Goal: Task Accomplishment & Management: Complete application form

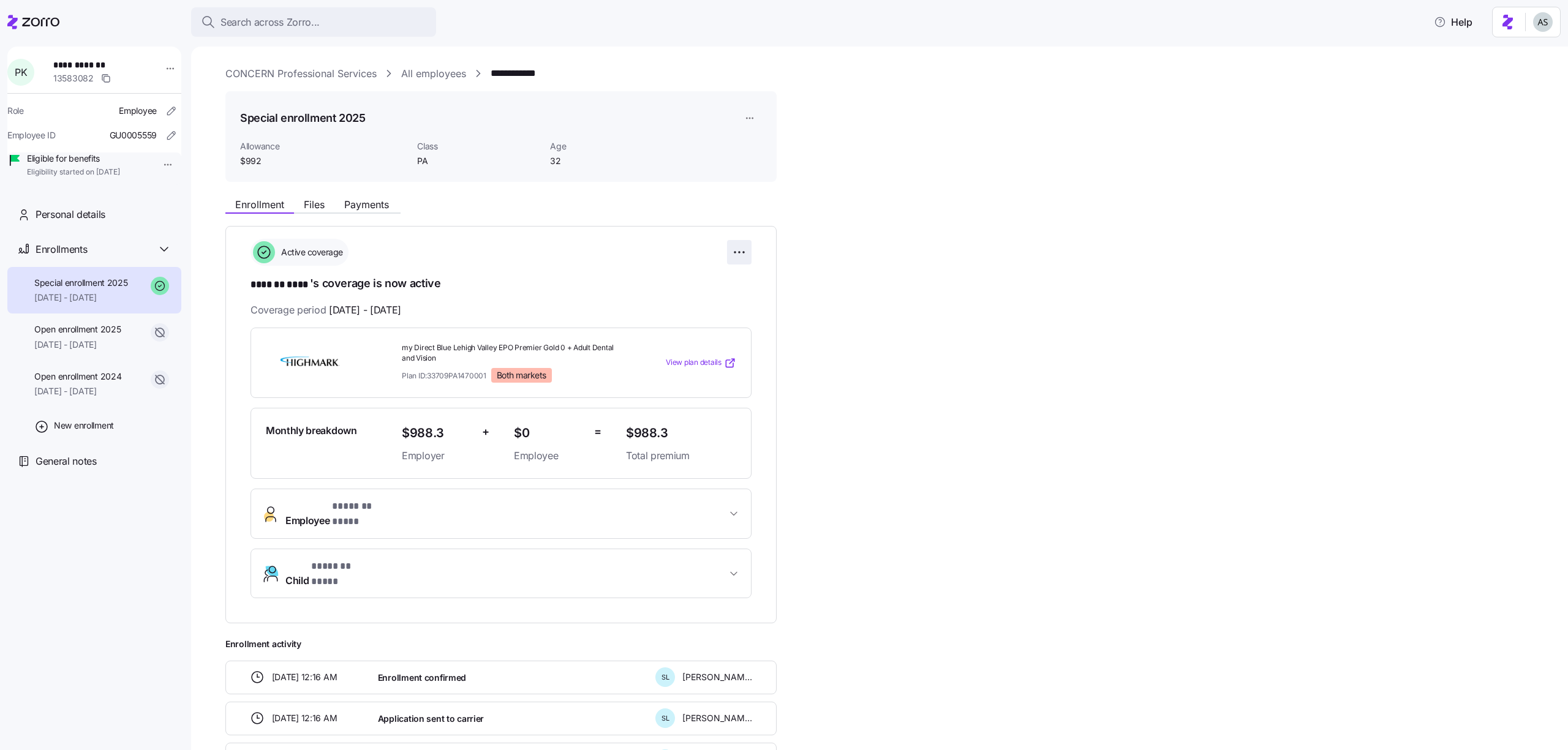
click at [748, 250] on html "**********" at bounding box center [784, 371] width 1568 height 743
click at [749, 122] on html "**********" at bounding box center [784, 371] width 1568 height 743
click at [749, 116] on html "**********" at bounding box center [784, 371] width 1568 height 743
click at [753, 146] on div "Edit enrollment record" at bounding box center [791, 148] width 88 height 13
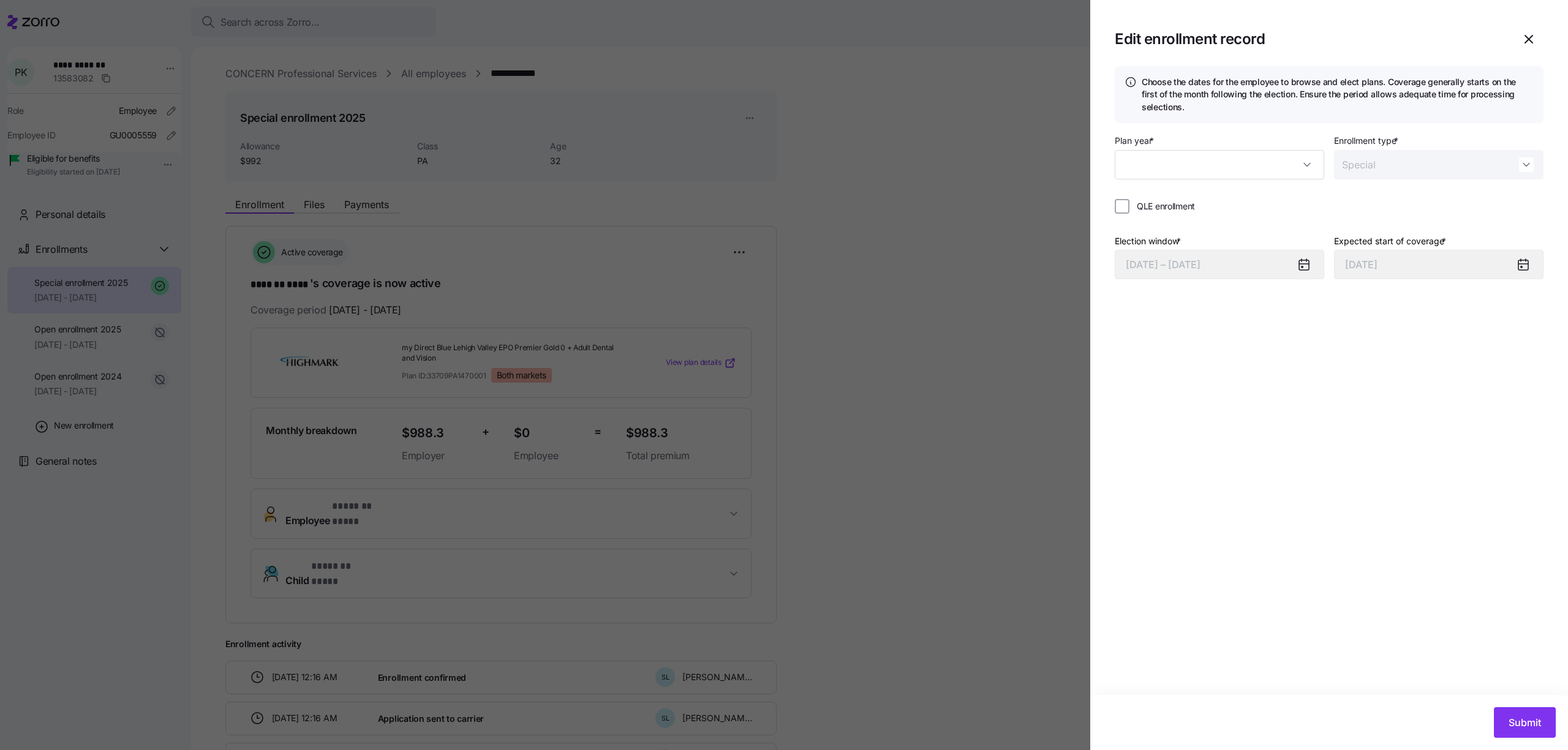
type input "2025"
click at [753, 146] on div at bounding box center [784, 375] width 1568 height 750
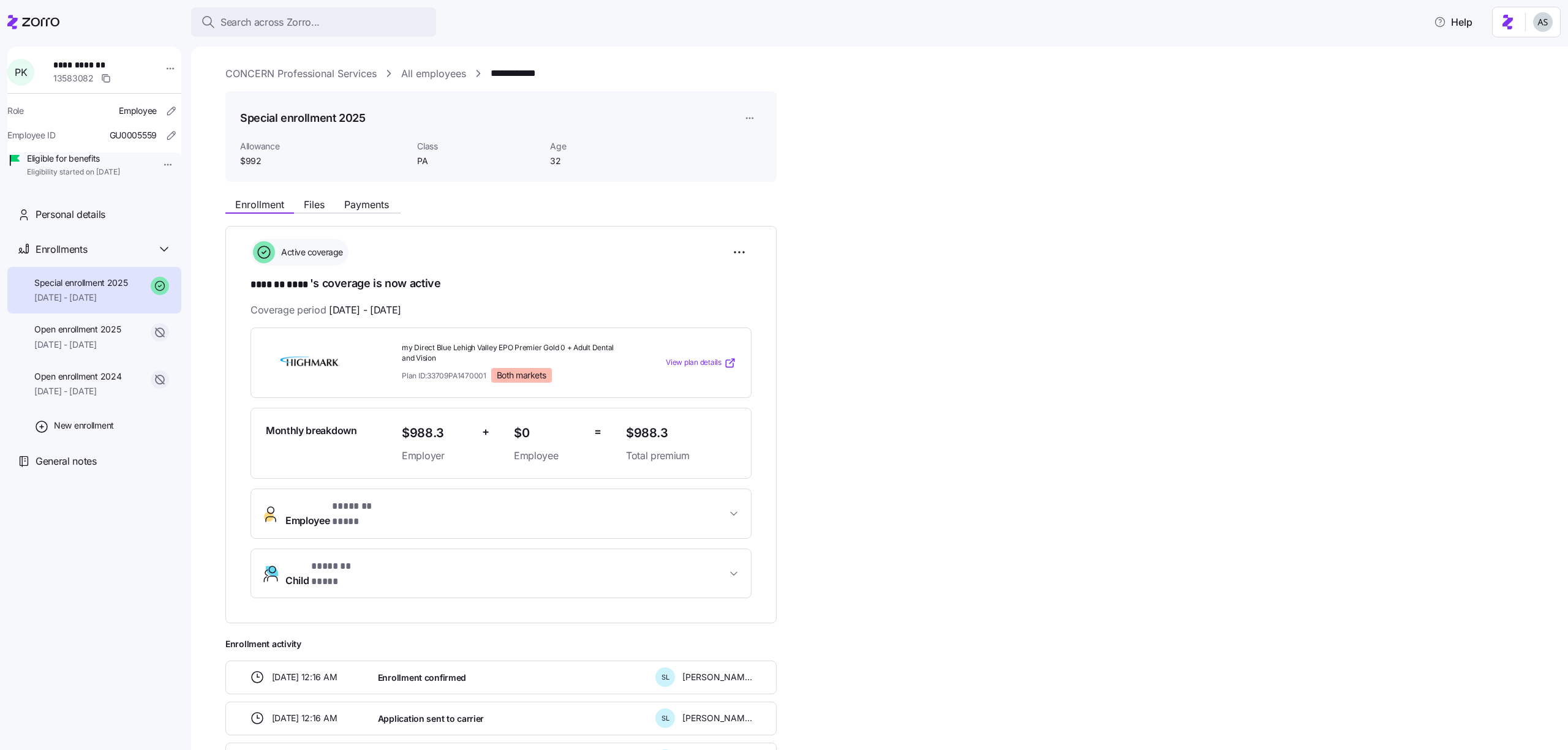
click at [765, 117] on div "Special enrollment 2025 Allowance $992 Class PA Age [DEMOGRAPHIC_DATA]" at bounding box center [501, 136] width 551 height 91
click at [761, 117] on html "**********" at bounding box center [784, 371] width 1568 height 743
click at [765, 143] on div "Edit enrollment record" at bounding box center [791, 148] width 88 height 13
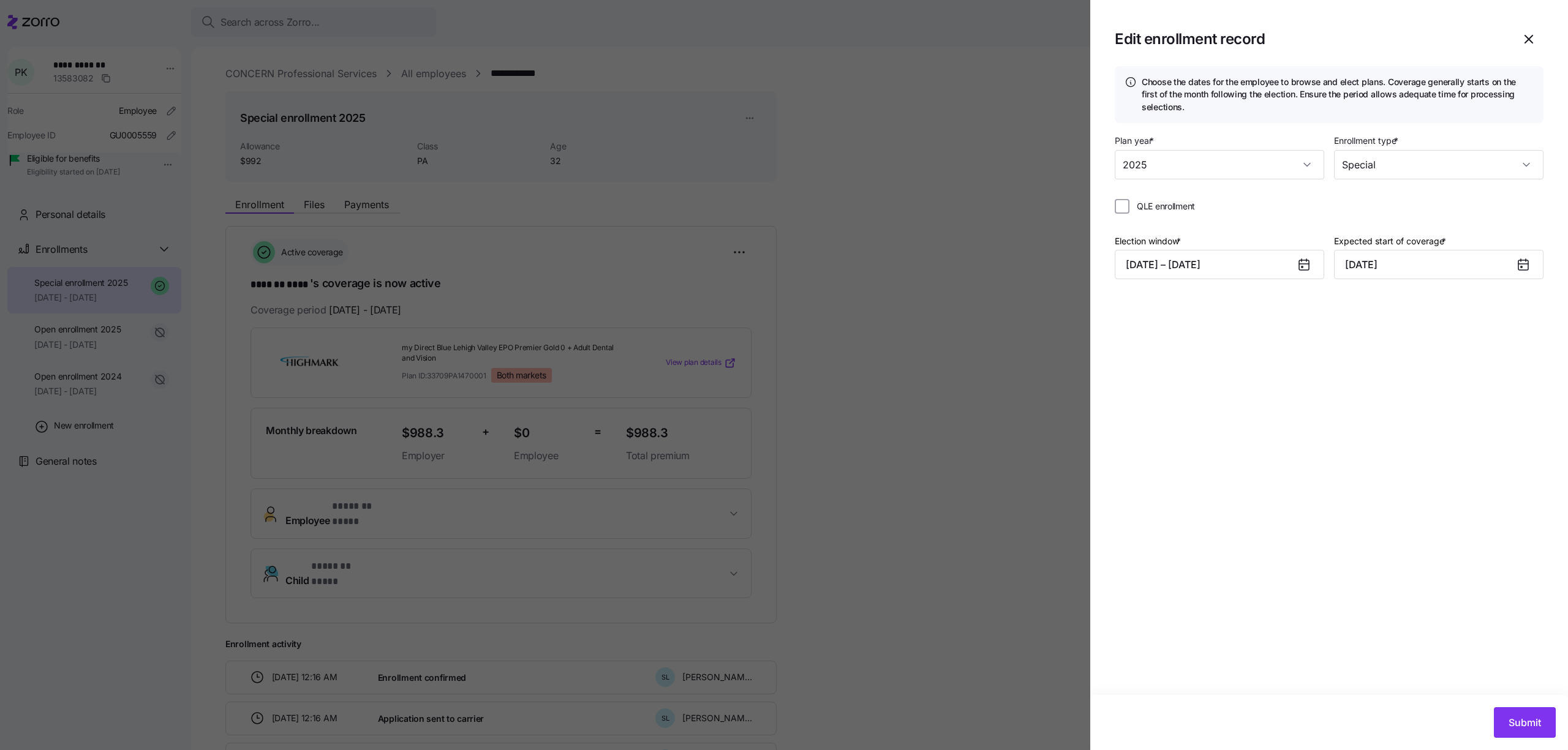
click at [1331, 355] on div "Choose the dates for the employee to browse and elect plans. Coverage generally…" at bounding box center [1329, 381] width 478 height 629
click at [1187, 208] on span "QLE enrollment" at bounding box center [1167, 206] width 58 height 12
click at [1130, 208] on input "QLE enrollment" at bounding box center [1122, 206] width 15 height 15
checkbox input "true"
type input "[DATE]"
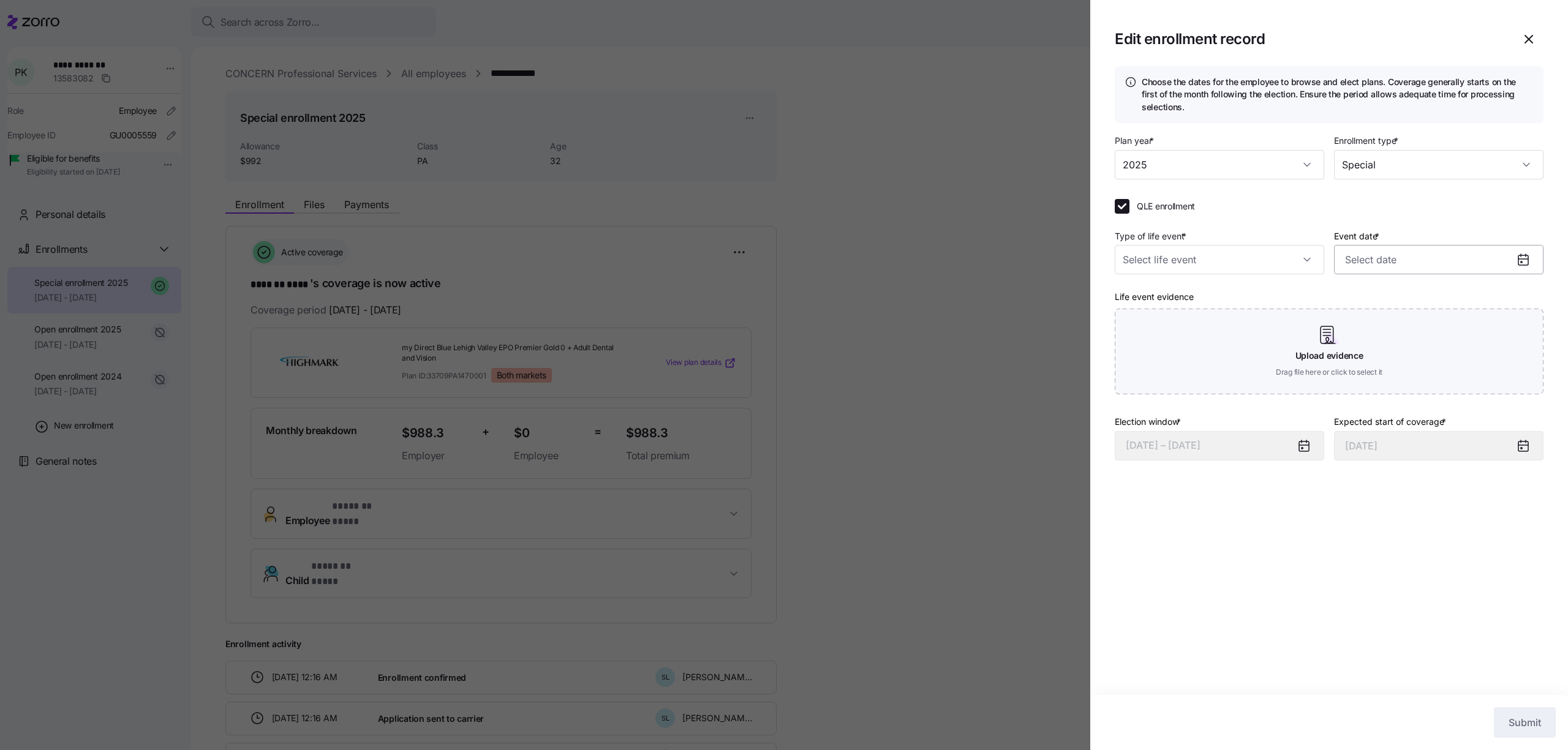
click at [1397, 255] on input "Event date *" at bounding box center [1439, 260] width 210 height 29
click at [1396, 212] on div "QLE enrollment" at bounding box center [1329, 206] width 428 height 15
click at [1161, 212] on span "QLE enrollment" at bounding box center [1167, 206] width 58 height 12
click at [1130, 212] on input "QLE enrollment" at bounding box center [1122, 206] width 15 height 15
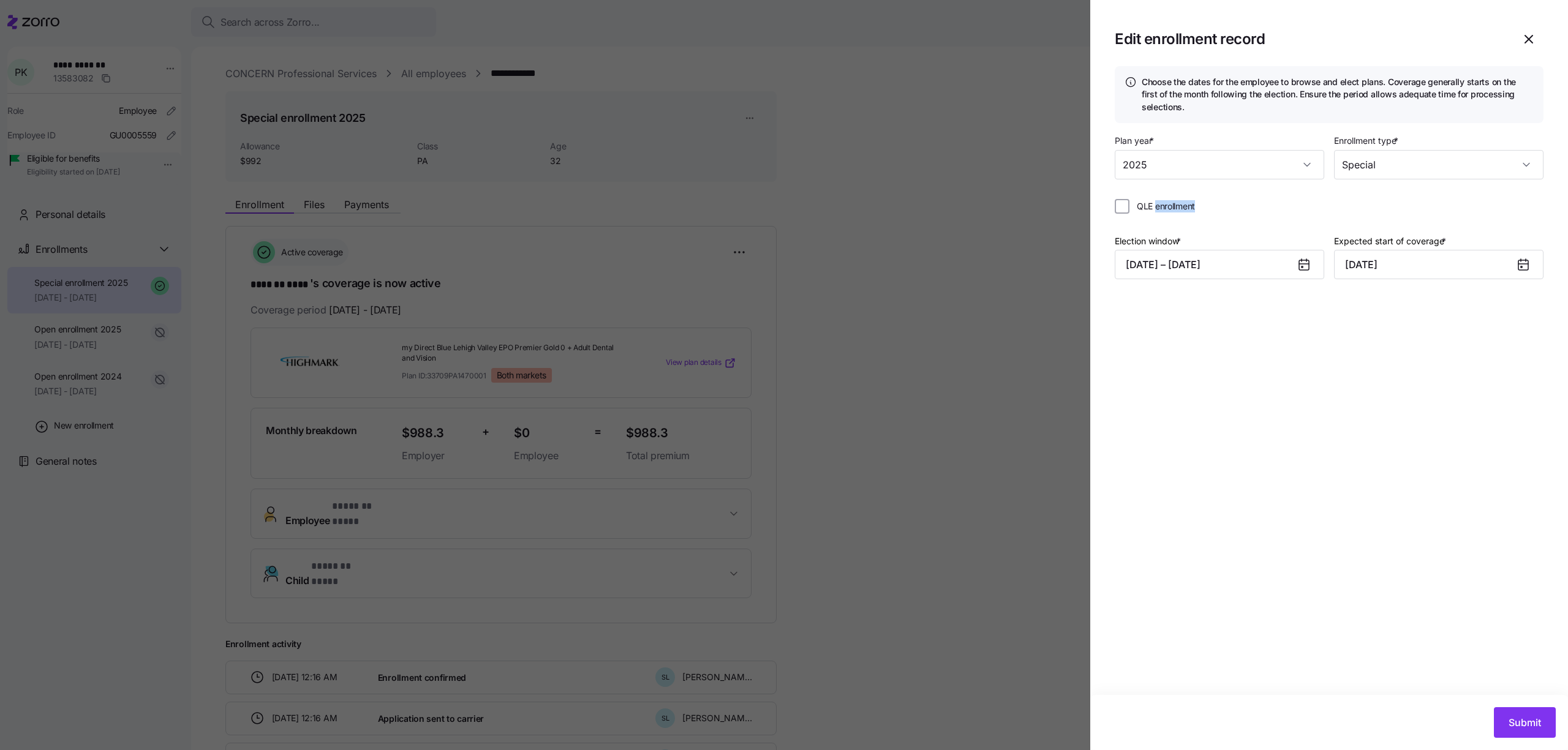
click at [1161, 212] on span "QLE enrollment" at bounding box center [1167, 206] width 58 height 12
click at [1130, 212] on input "QLE enrollment" at bounding box center [1122, 206] width 15 height 15
checkbox input "true"
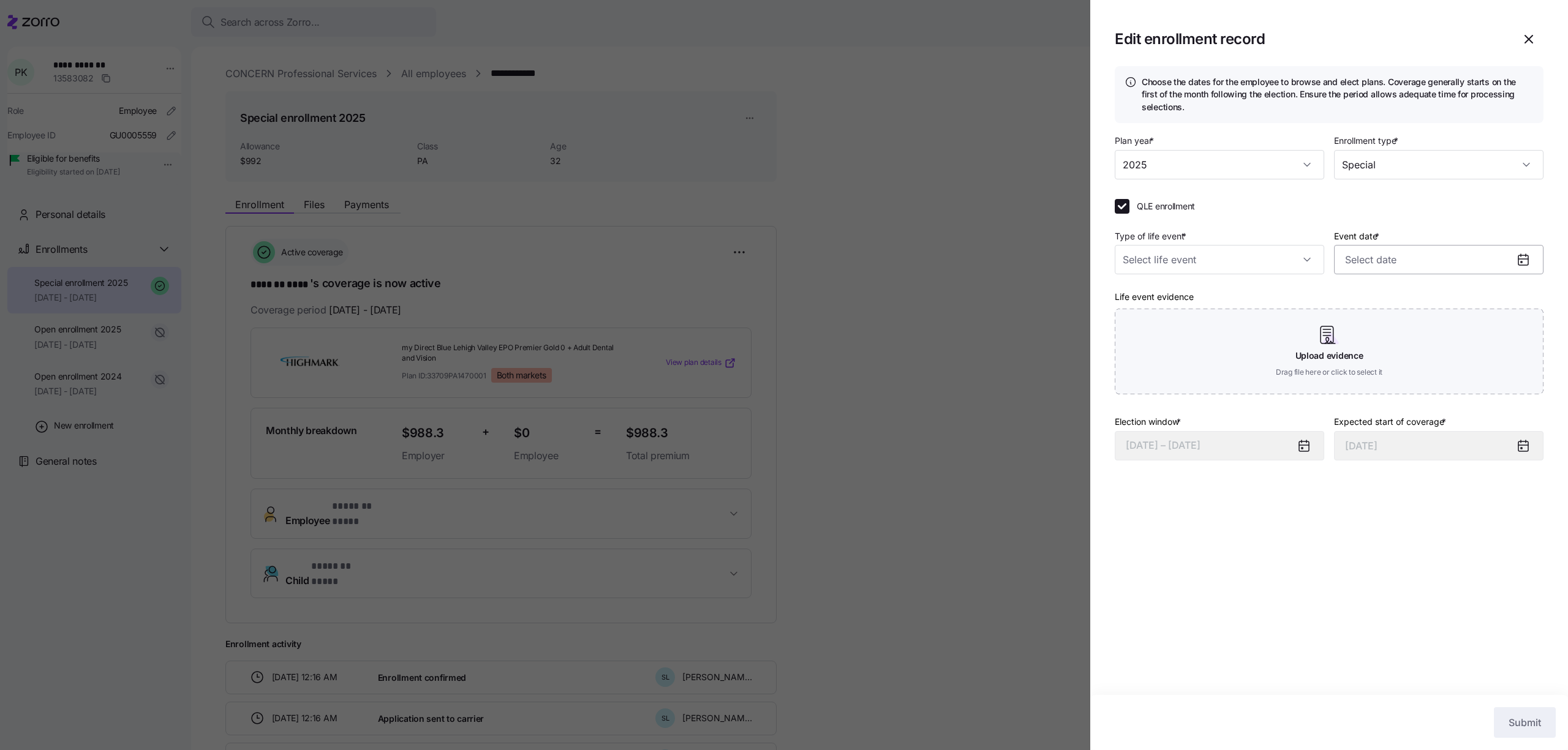
click at [1337, 258] on input "Event date *" at bounding box center [1439, 260] width 210 height 29
click at [1358, 293] on button "button" at bounding box center [1359, 302] width 29 height 29
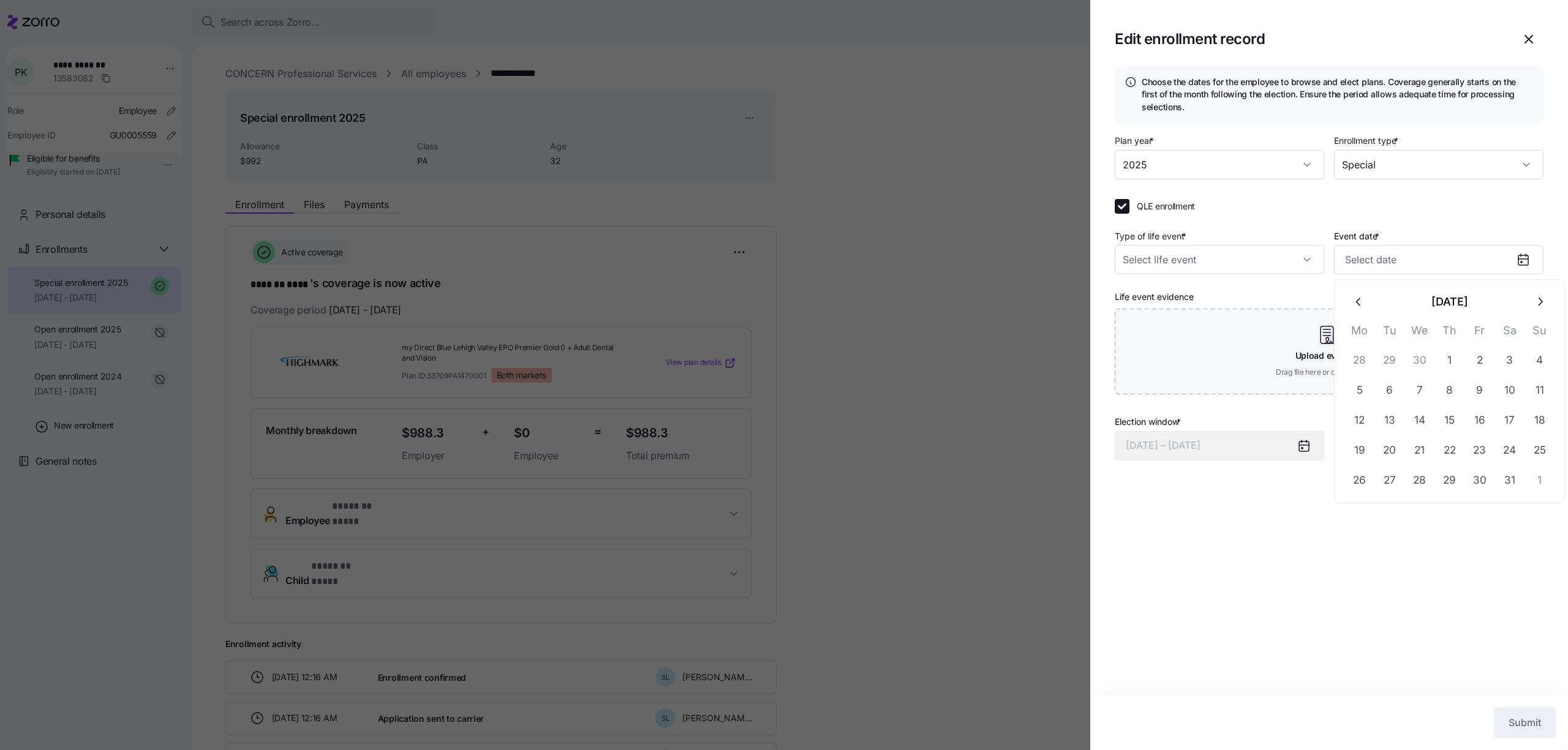
click at [1358, 293] on button "button" at bounding box center [1359, 302] width 29 height 29
click at [1400, 272] on input "Event date *" at bounding box center [1439, 260] width 210 height 29
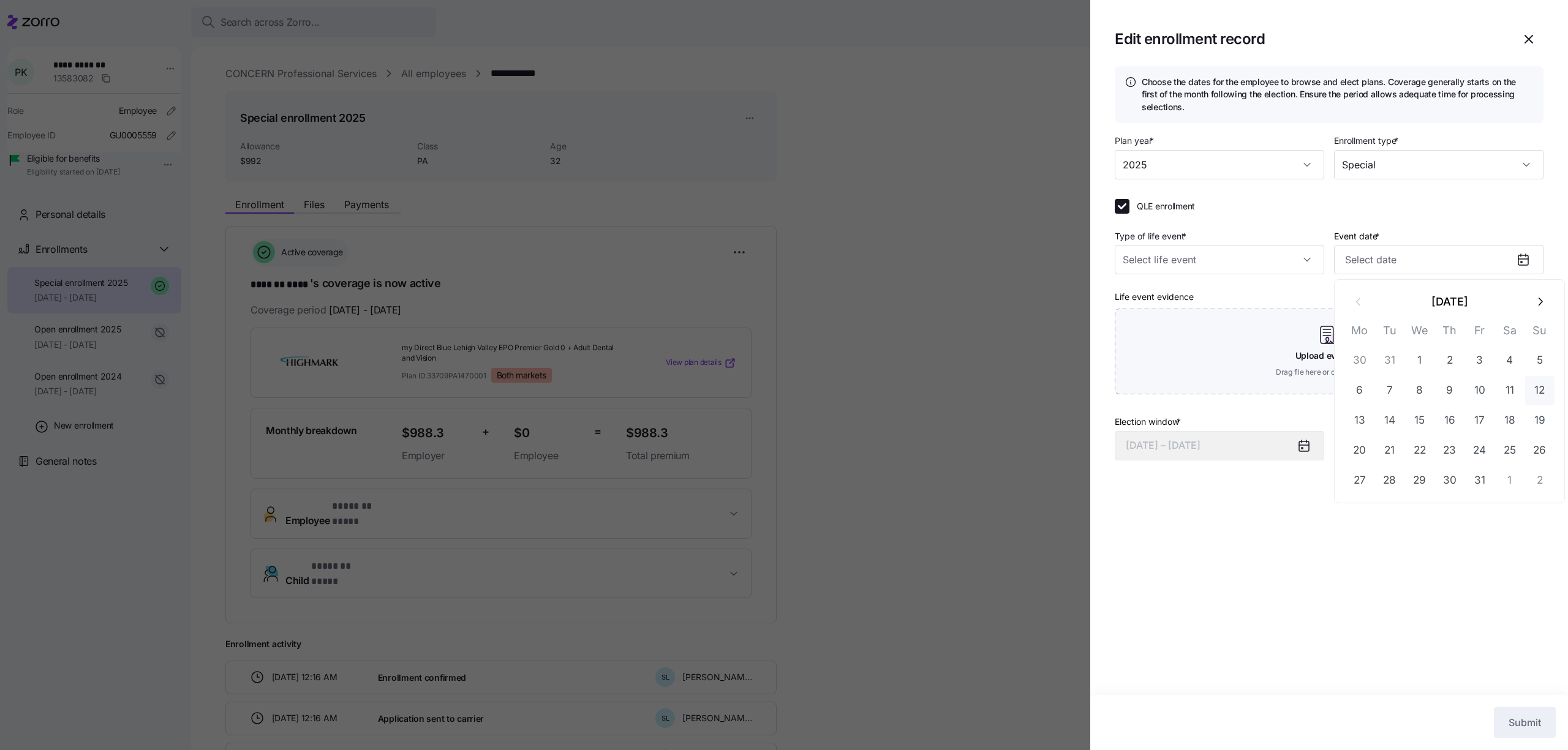
click at [1536, 379] on button "12" at bounding box center [1540, 390] width 29 height 29
type input "[DATE]"
click at [1253, 258] on input "Type of life event *" at bounding box center [1219, 260] width 210 height 29
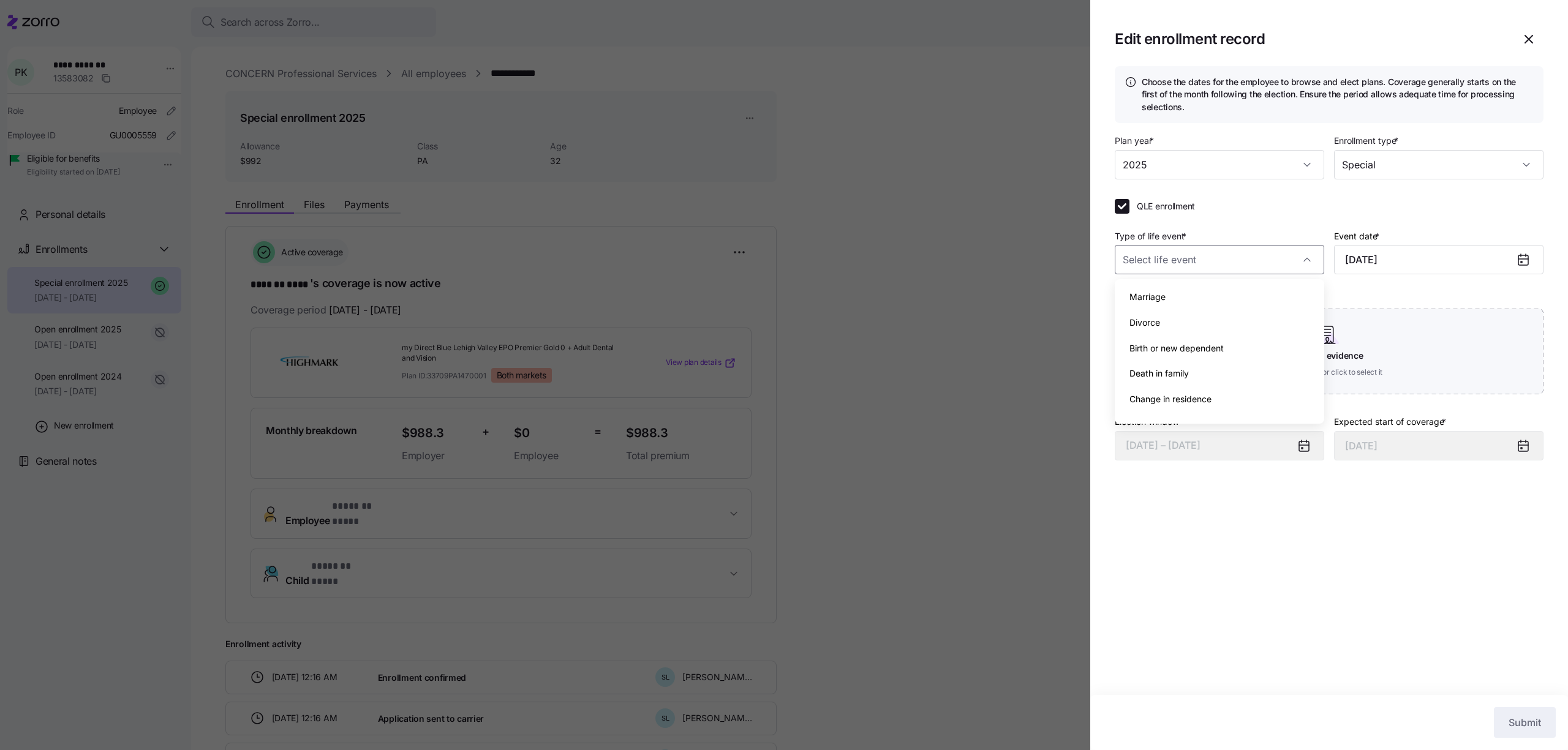
click at [1214, 345] on span "Birth or new dependent" at bounding box center [1177, 348] width 94 height 13
type input "[DATE]"
type input "Birth or new dependent"
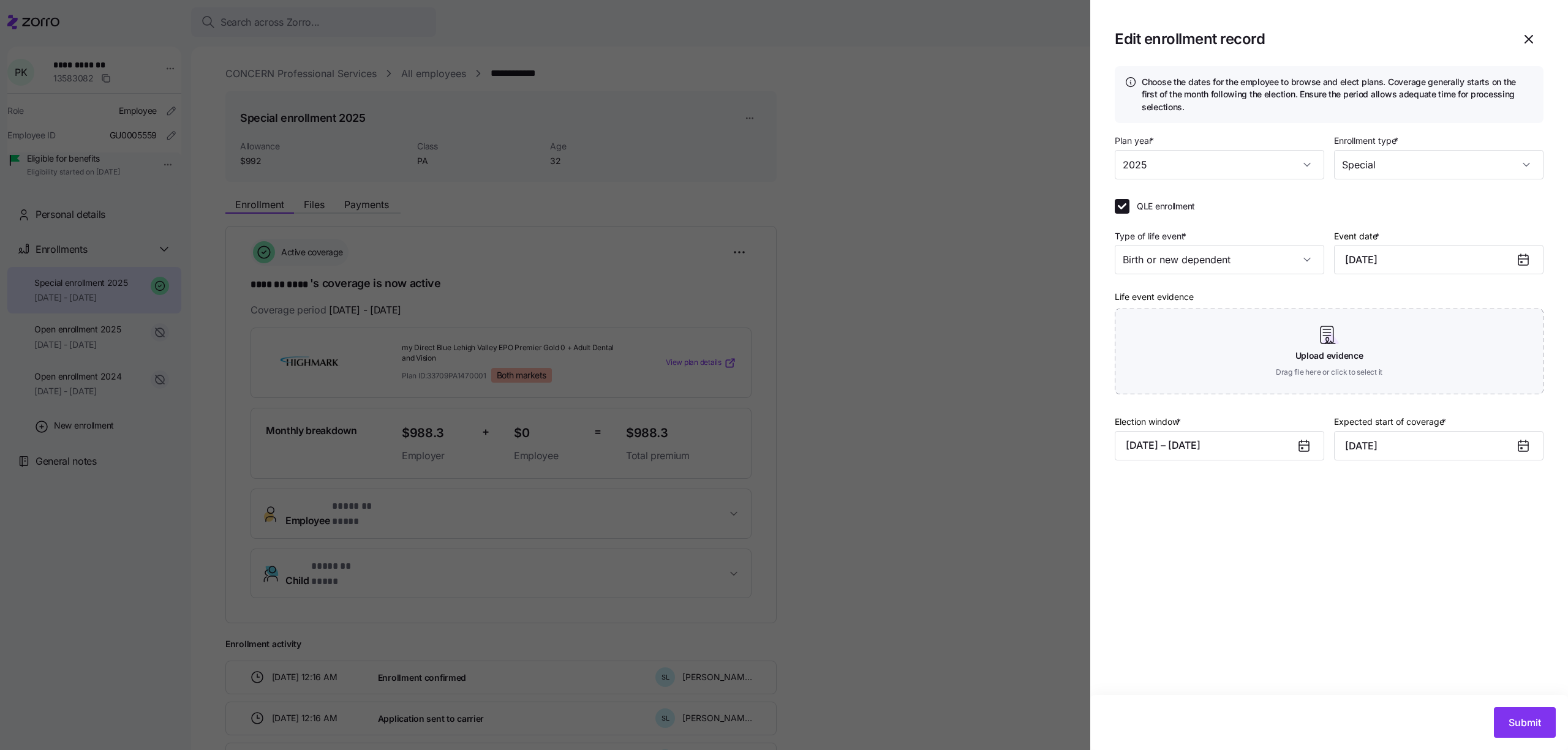
click at [1244, 577] on div "Choose the dates for the employee to browse and elect plans. Coverage generally…" at bounding box center [1329, 381] width 478 height 629
click at [1527, 39] on icon "button" at bounding box center [1529, 39] width 15 height 15
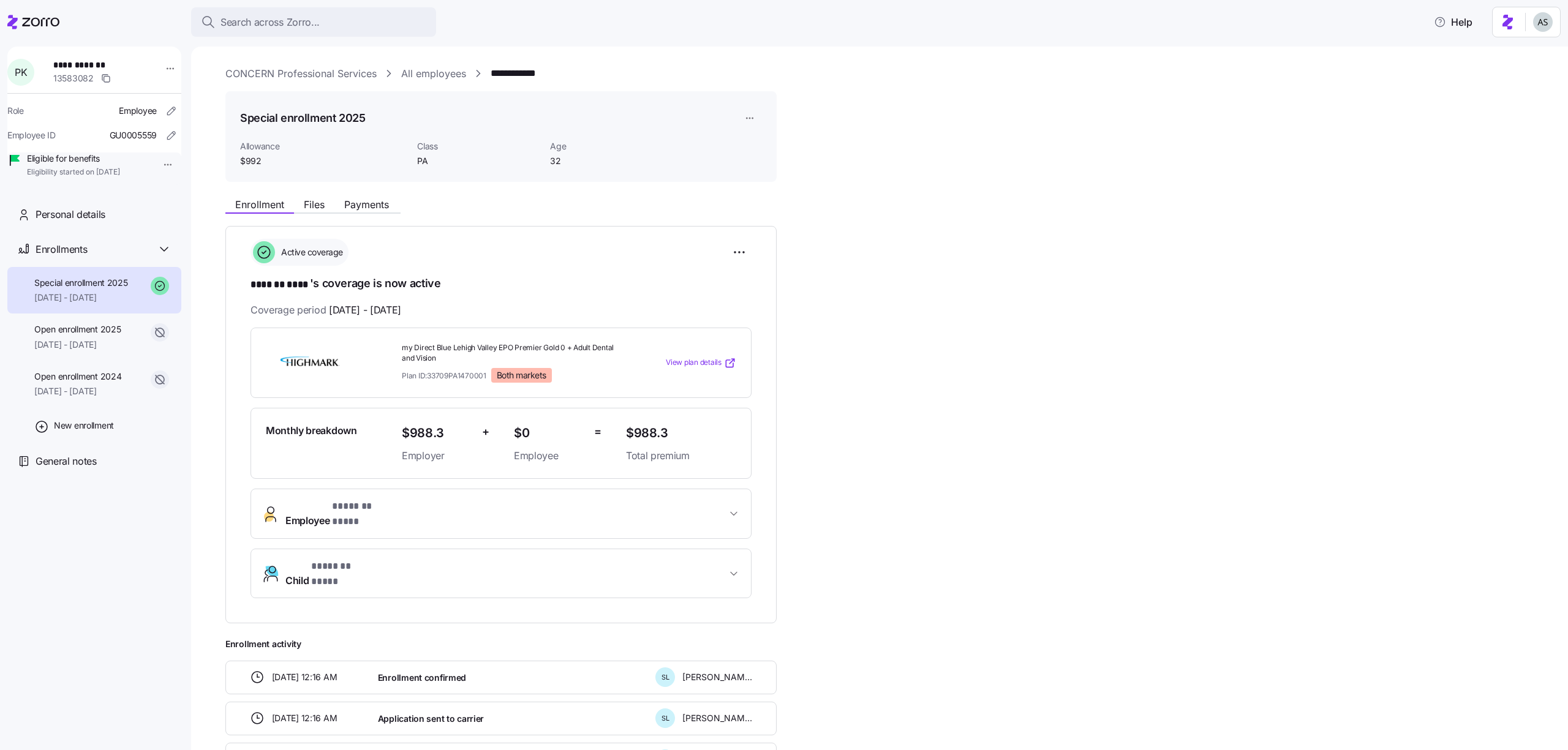
click at [1199, 266] on div "**********" at bounding box center [888, 504] width 1326 height 625
